Goal: Information Seeking & Learning: Learn about a topic

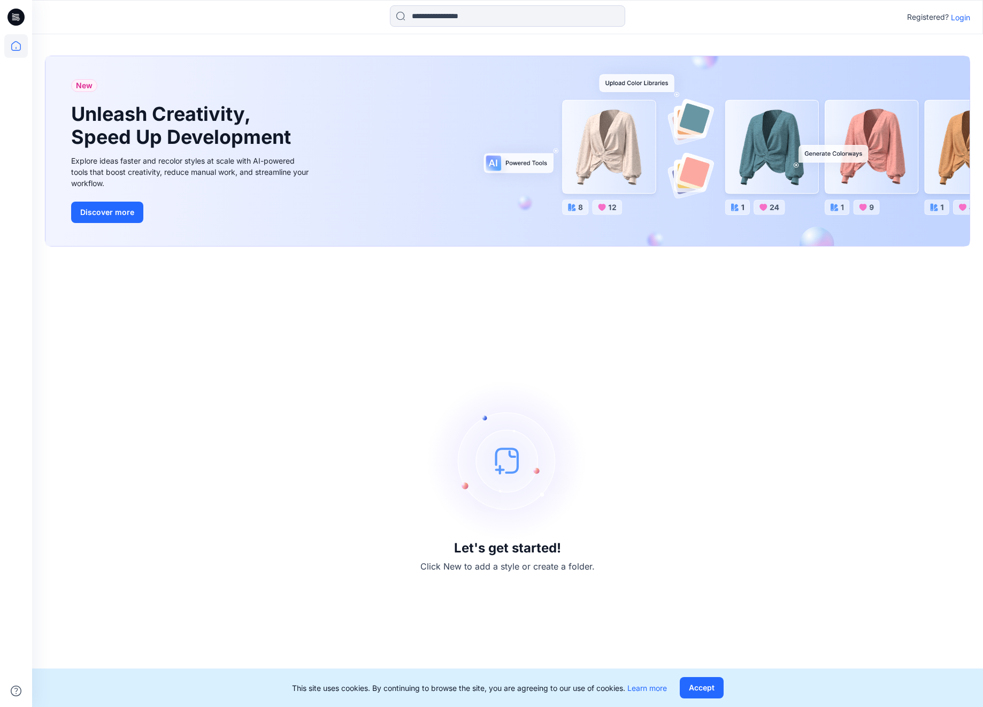
click at [967, 19] on p "Login" at bounding box center [960, 17] width 19 height 11
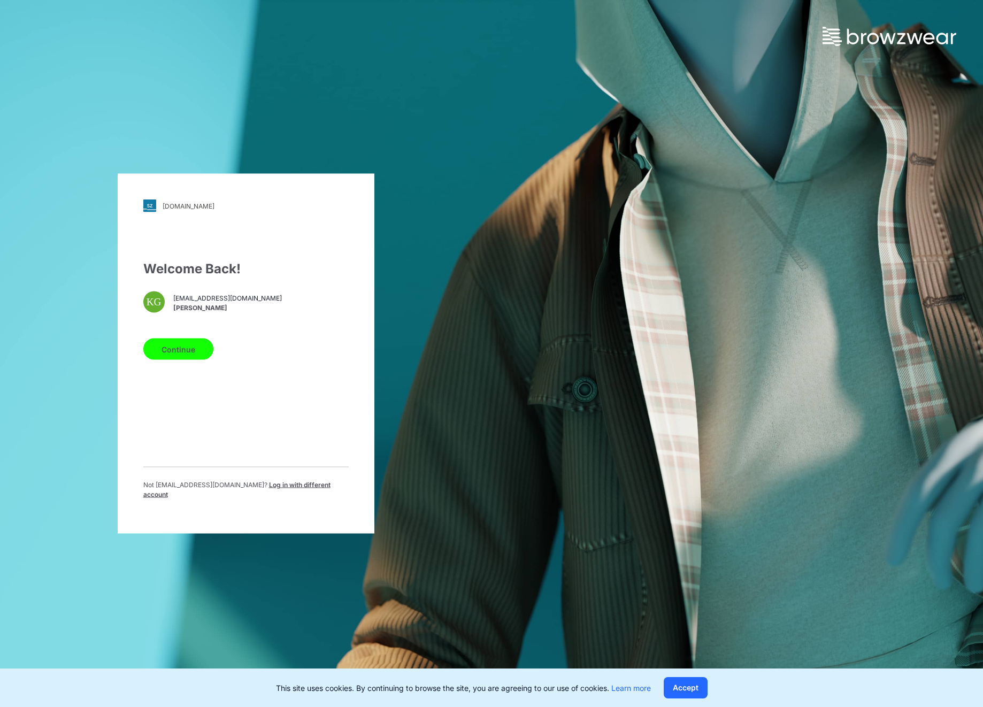
click at [191, 364] on div "Welcome Back! KG [EMAIL_ADDRESS][DOMAIN_NAME] [PERSON_NAME] Continue Not [EMAIL…" at bounding box center [245, 383] width 205 height 249
click at [191, 343] on button "Continue" at bounding box center [178, 348] width 70 height 21
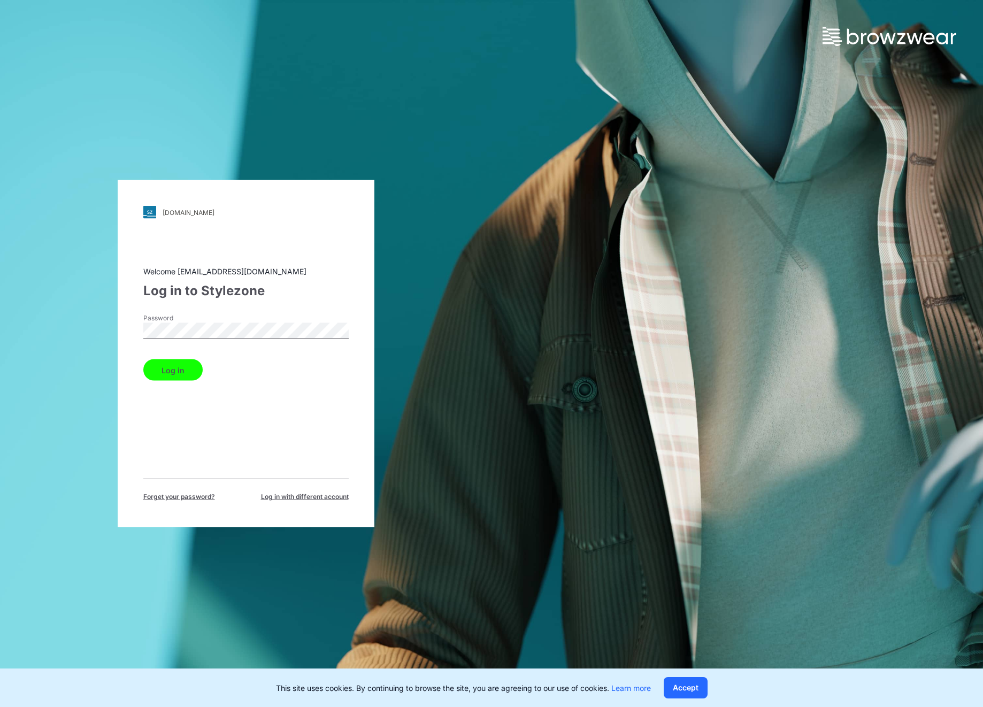
click at [143, 359] on button "Log in" at bounding box center [172, 369] width 59 height 21
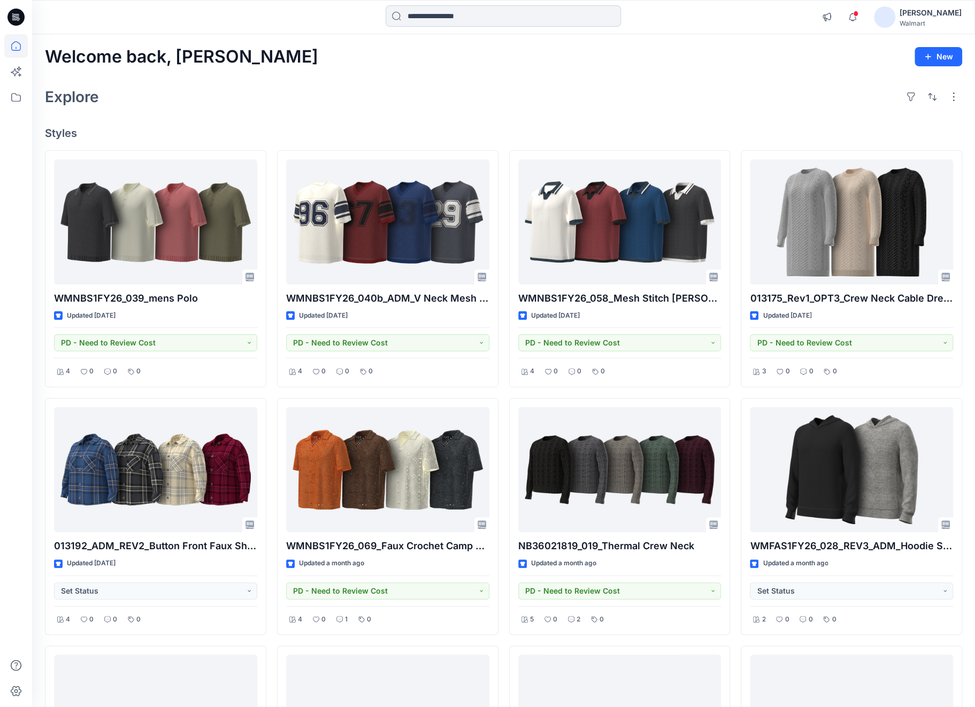
click at [614, 12] on input at bounding box center [503, 15] width 235 height 21
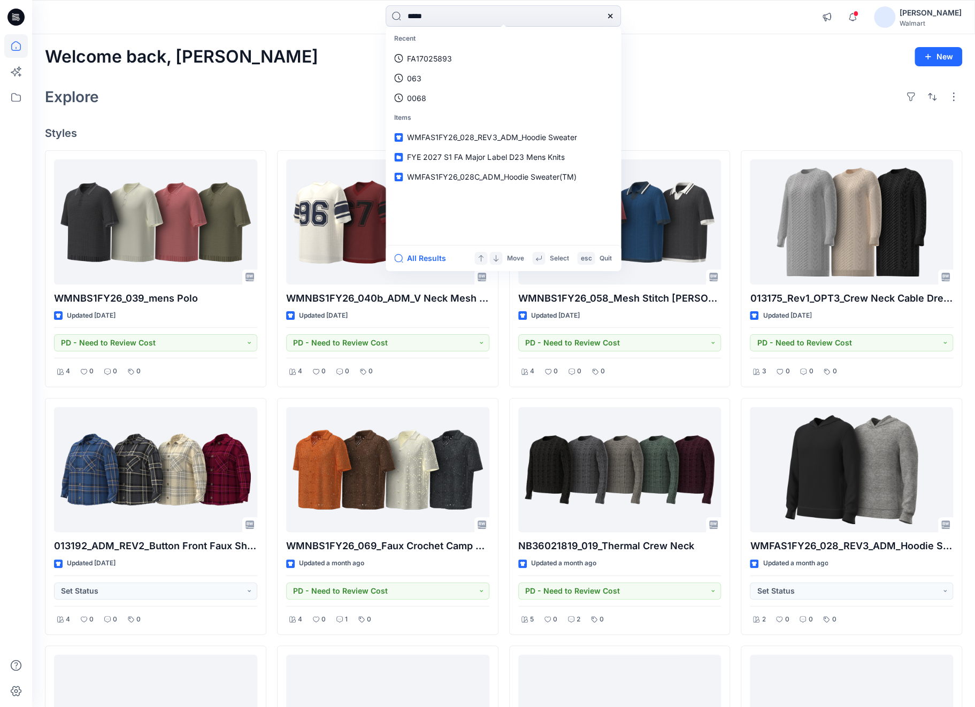
type input "******"
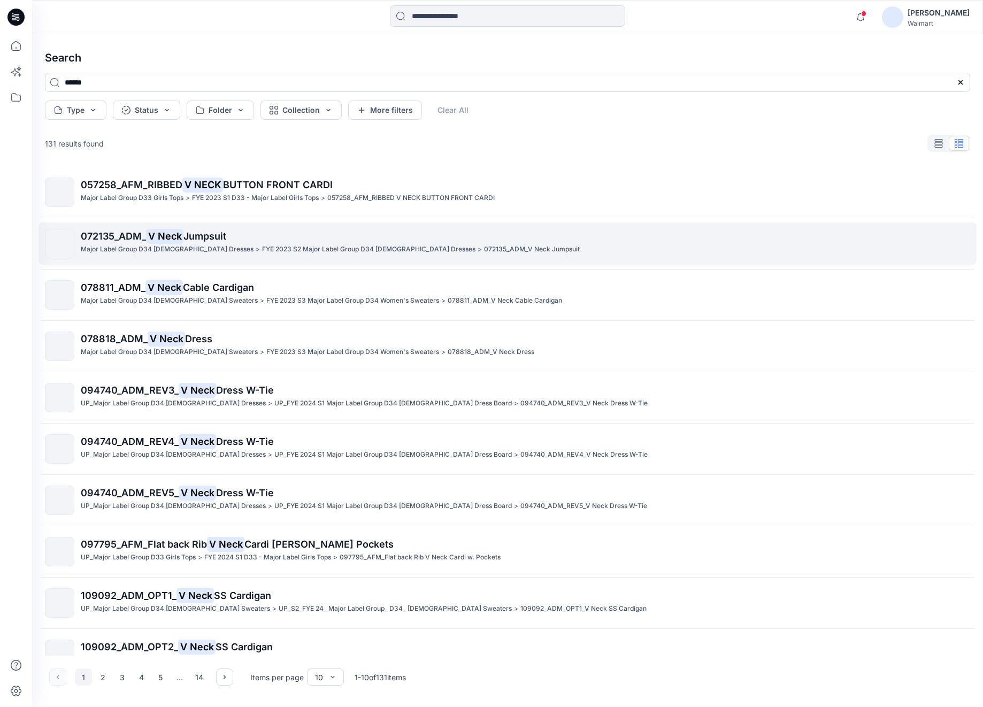
scroll to position [22, 0]
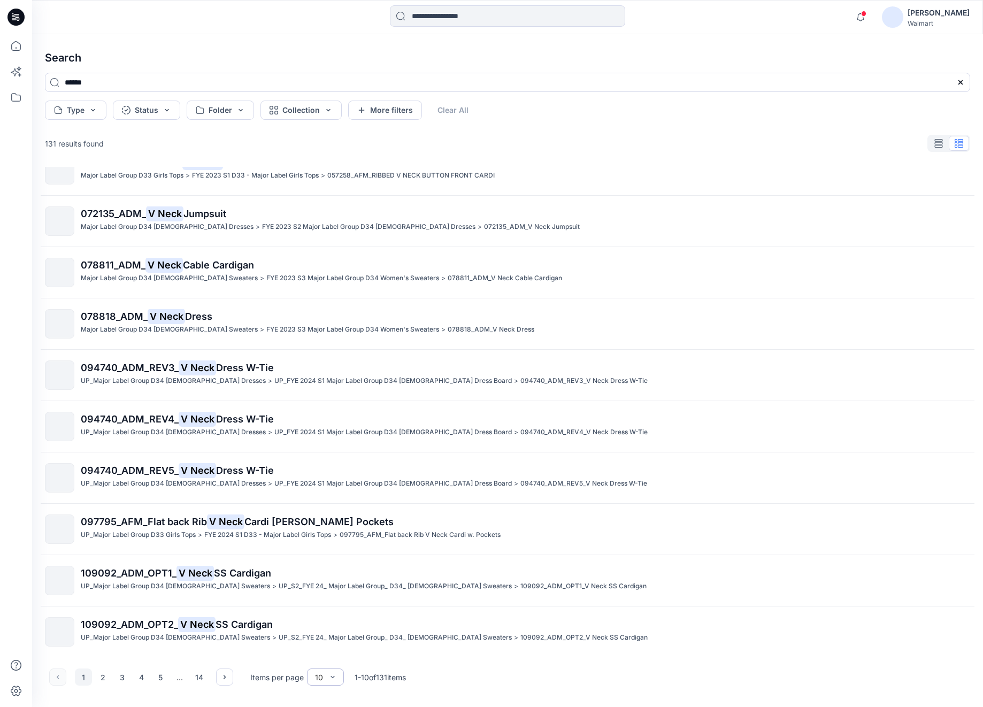
click at [329, 672] on div at bounding box center [332, 677] width 9 height 16
click at [318, 654] on div "100" at bounding box center [325, 654] width 33 height 19
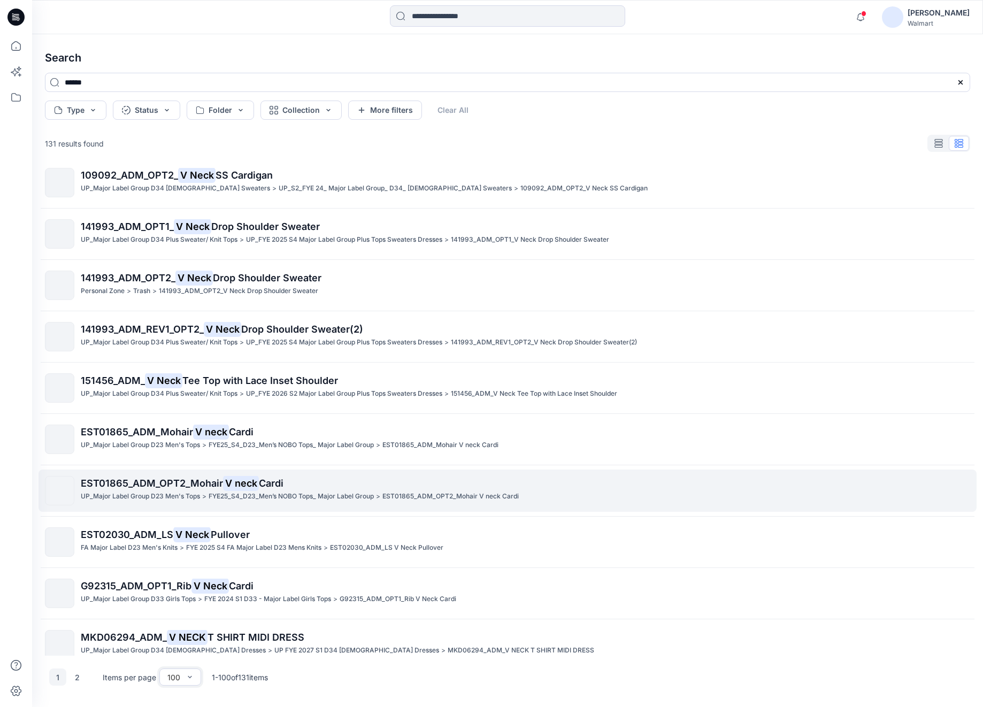
scroll to position [504, 0]
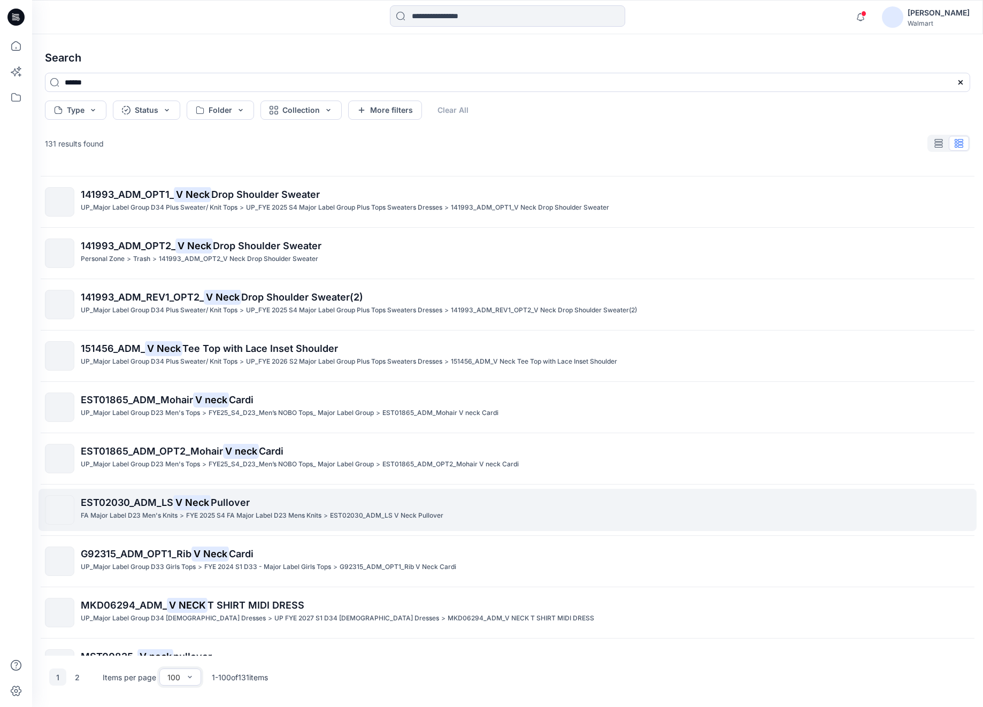
click at [147, 504] on span "EST02030_ADM_LS" at bounding box center [127, 502] width 93 height 11
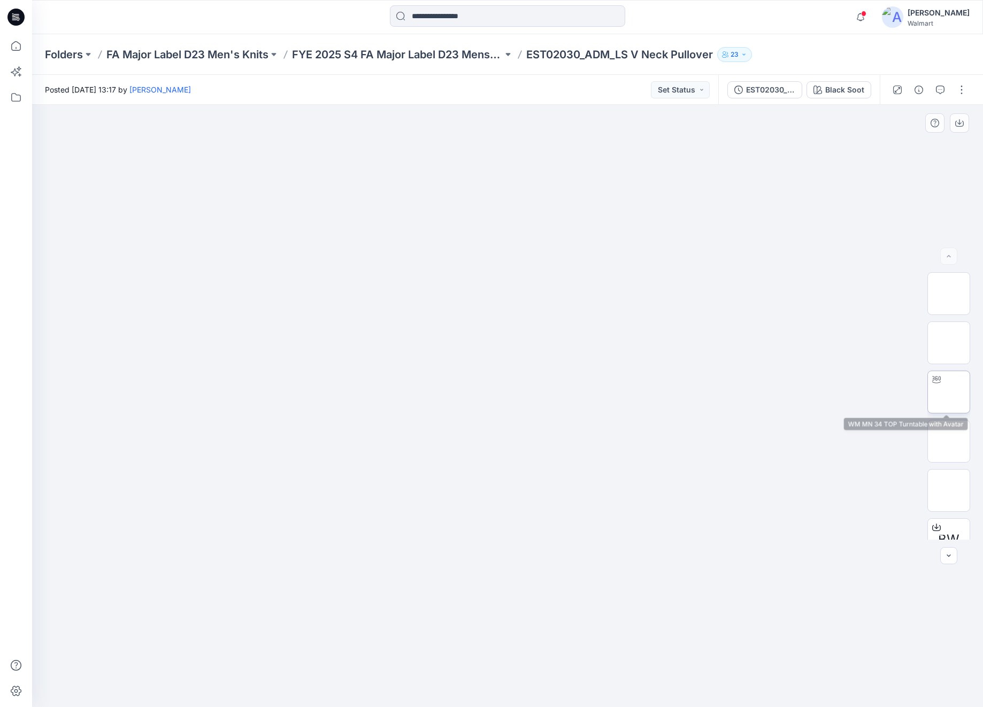
click at [949, 392] on img at bounding box center [949, 392] width 0 height 0
drag, startPoint x: 414, startPoint y: 209, endPoint x: 431, endPoint y: 214, distance: 17.3
drag, startPoint x: 528, startPoint y: 314, endPoint x: 521, endPoint y: 391, distance: 77.8
click at [523, 105] on img at bounding box center [508, 105] width 900 height 0
click at [949, 343] on img at bounding box center [949, 343] width 0 height 0
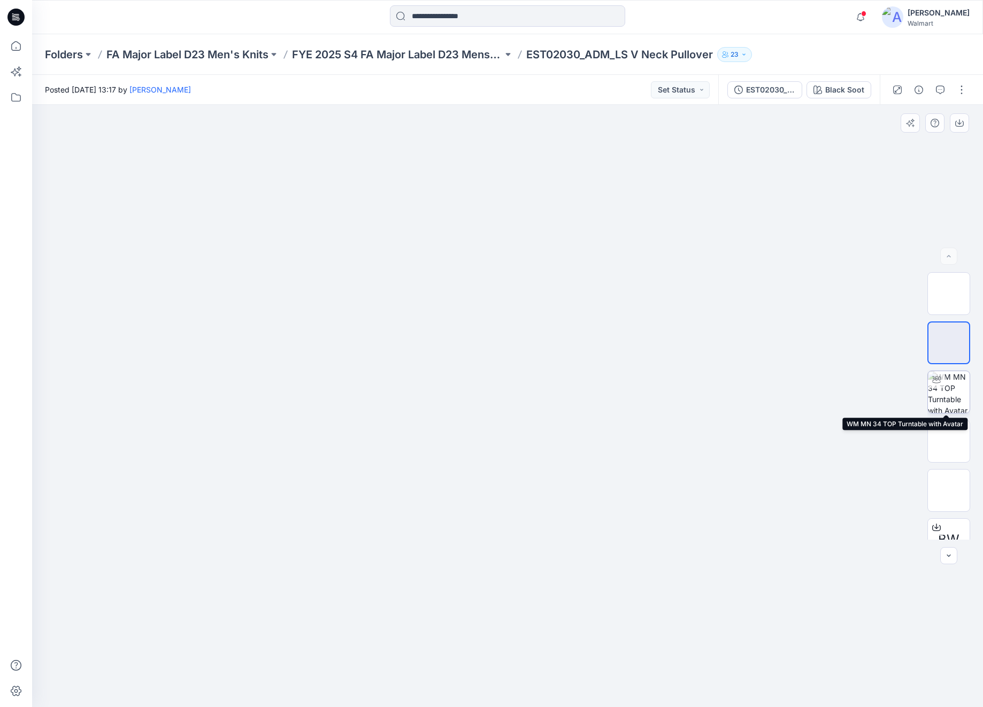
click at [950, 396] on img at bounding box center [949, 392] width 42 height 42
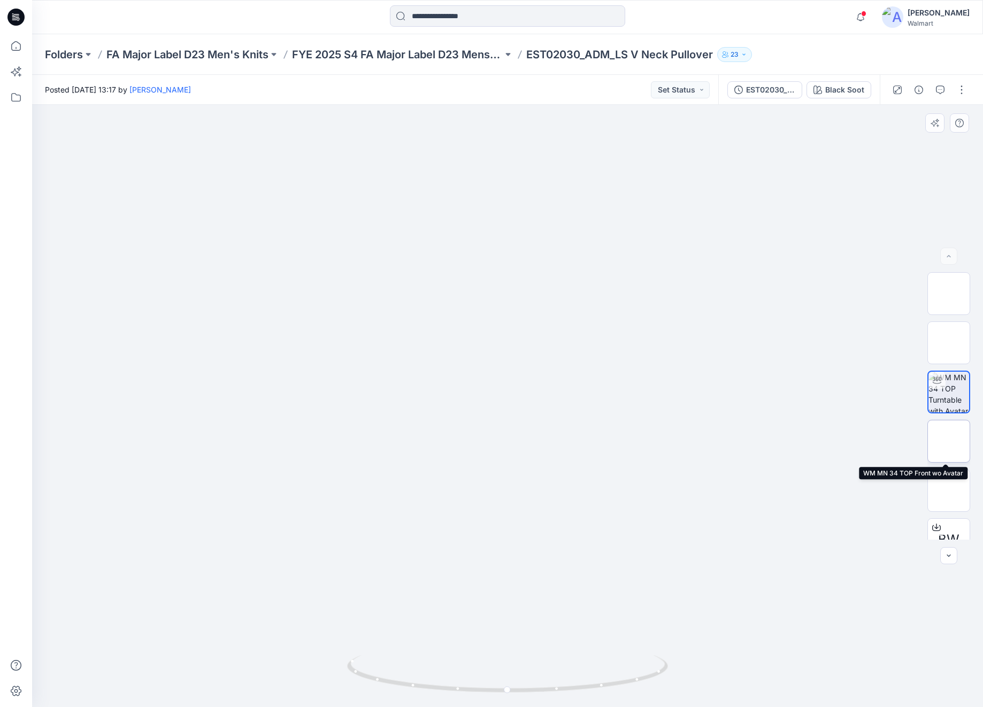
click at [949, 441] on img at bounding box center [949, 441] width 0 height 0
click at [765, 138] on img at bounding box center [507, 138] width 535 height 0
click at [253, 138] on img at bounding box center [507, 138] width 535 height 0
